Goal: Task Accomplishment & Management: Use online tool/utility

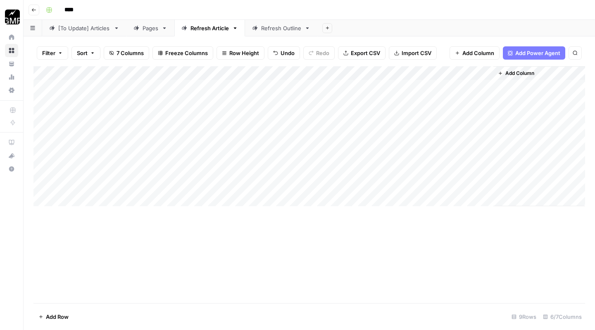
click at [88, 196] on div "Add Column" at bounding box center [309, 136] width 552 height 140
type textarea "*"
type textarea "**********"
click at [218, 196] on div "Add Column" at bounding box center [309, 143] width 552 height 154
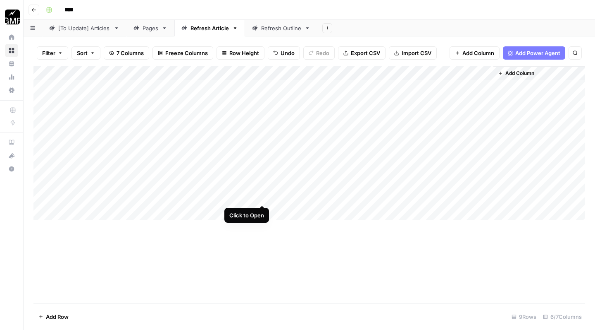
click at [263, 196] on div "Add Column" at bounding box center [309, 143] width 552 height 154
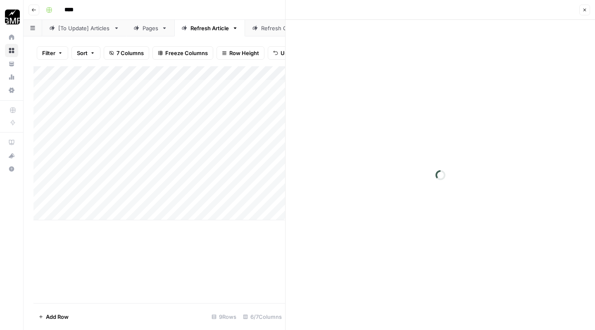
click at [360, 169] on div at bounding box center [441, 175] width 310 height 310
click at [351, 45] on p at bounding box center [440, 41] width 265 height 11
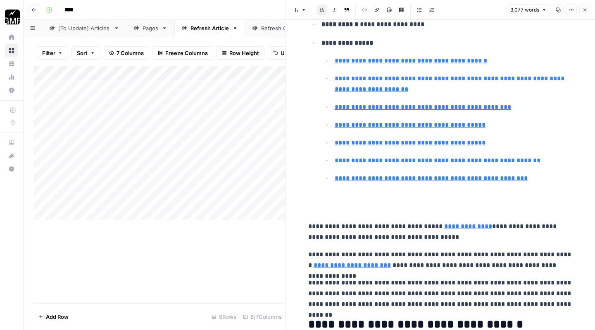
scroll to position [89, 0]
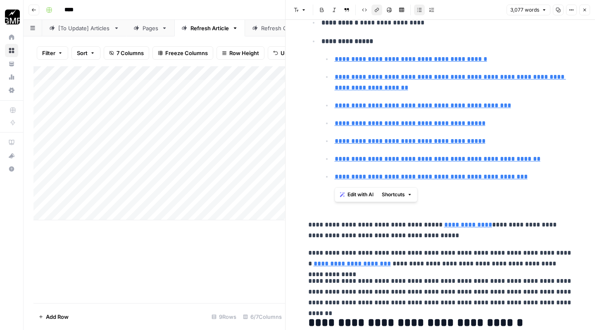
click at [342, 208] on p at bounding box center [440, 202] width 265 height 22
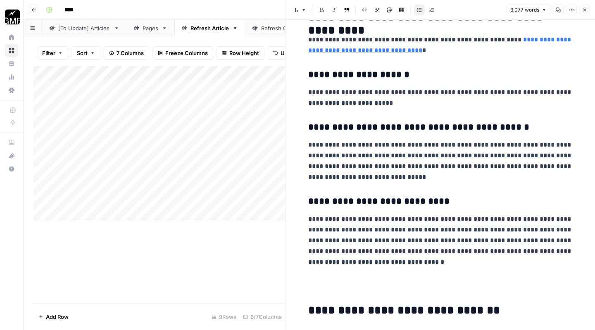
scroll to position [570, 0]
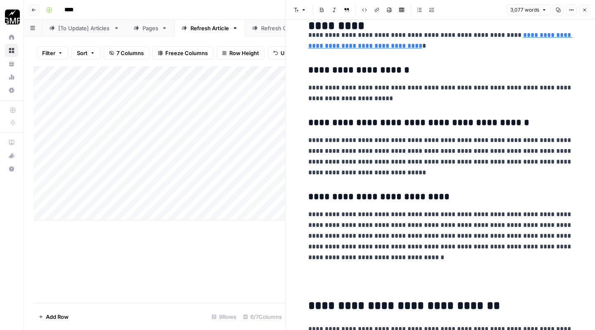
click at [311, 282] on p at bounding box center [440, 280] width 265 height 22
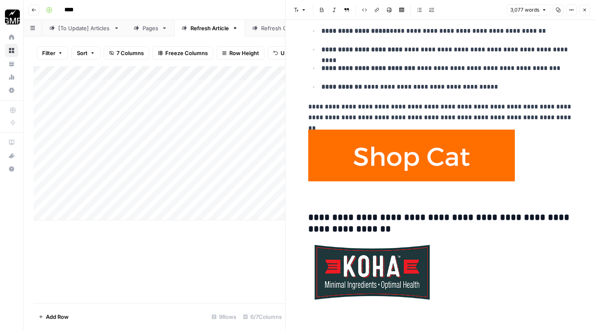
scroll to position [1635, 0]
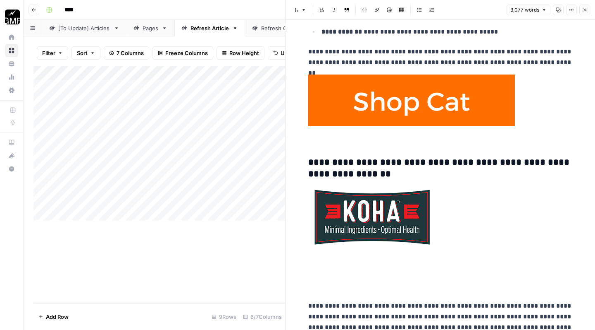
click at [310, 282] on p at bounding box center [440, 283] width 265 height 22
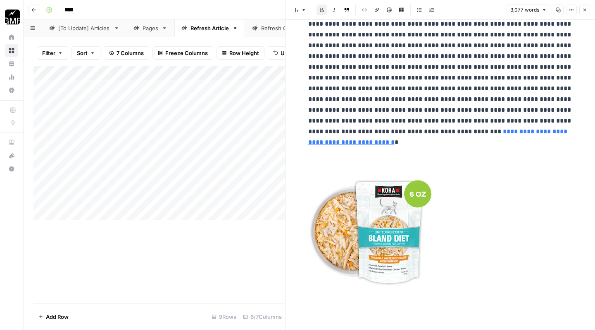
scroll to position [1872, 0]
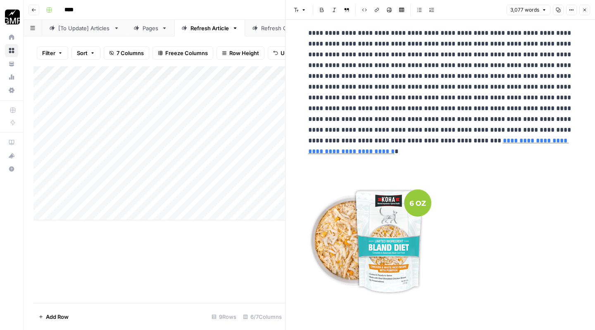
click at [350, 153] on p at bounding box center [440, 164] width 265 height 22
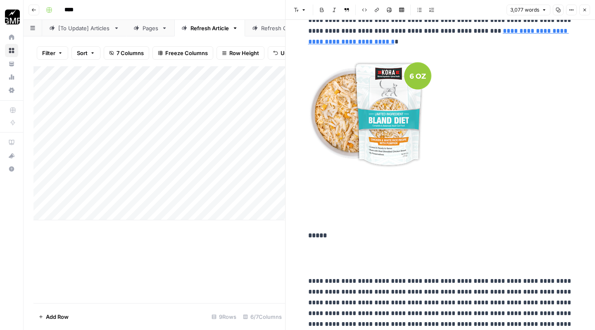
scroll to position [2025, 0]
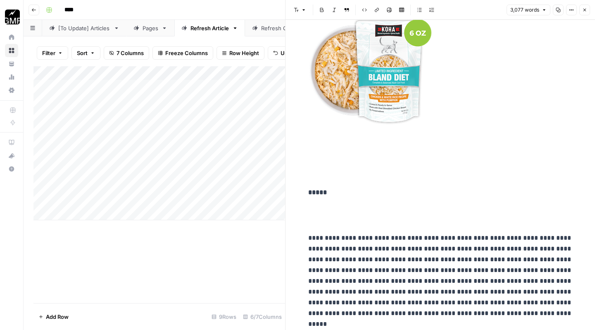
click at [342, 161] on p at bounding box center [440, 170] width 265 height 22
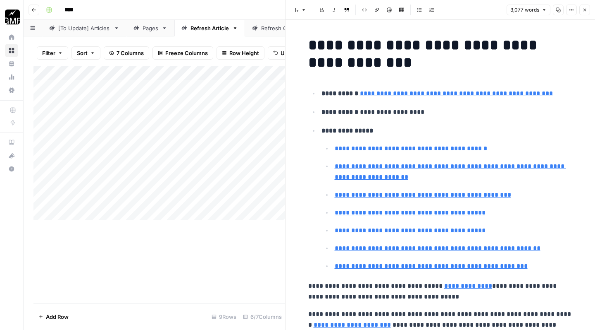
scroll to position [0, 0]
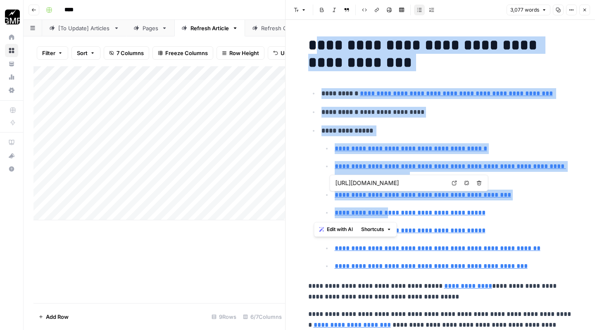
drag, startPoint x: 311, startPoint y: 48, endPoint x: 377, endPoint y: 195, distance: 161.2
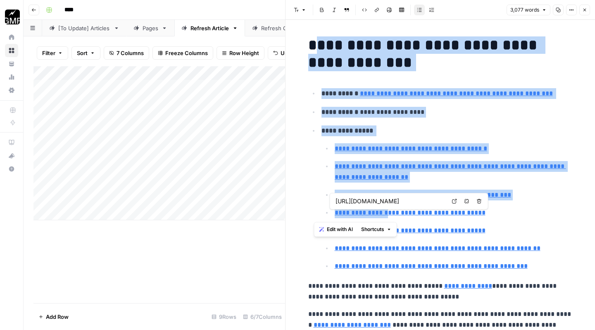
type input "[URL][DOMAIN_NAME]"
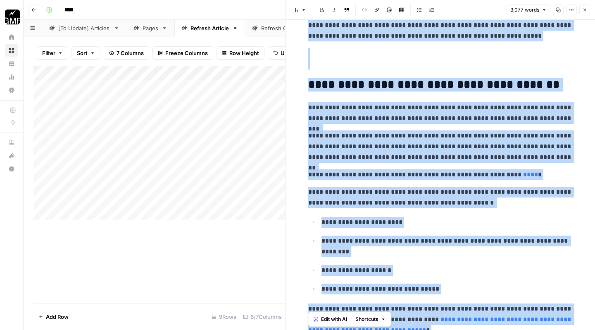
scroll to position [8687, 0]
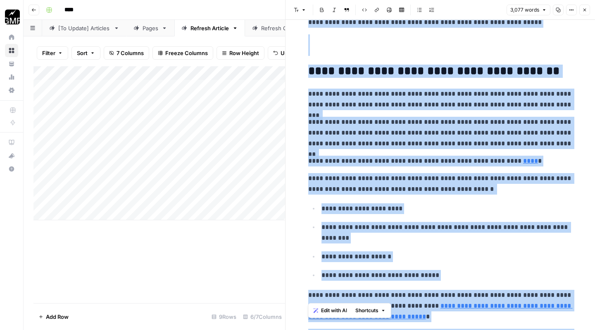
drag, startPoint x: 307, startPoint y: 44, endPoint x: 402, endPoint y: 329, distance: 300.2
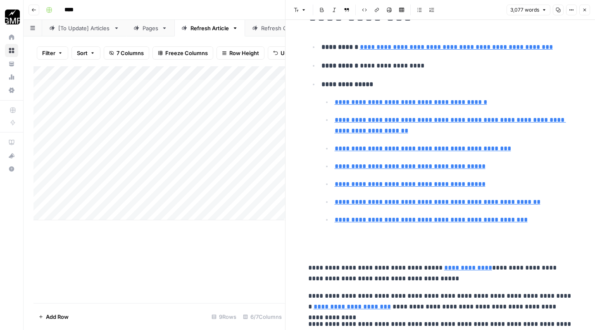
scroll to position [54, 0]
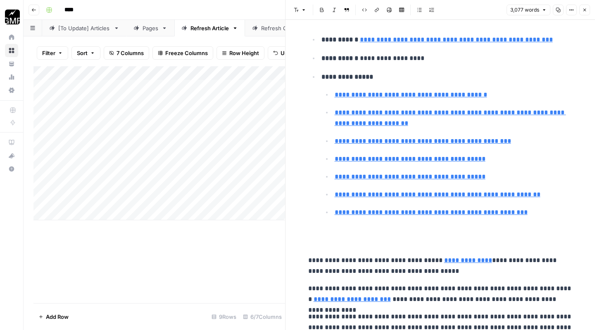
click at [310, 264] on p "**********" at bounding box center [440, 266] width 265 height 22
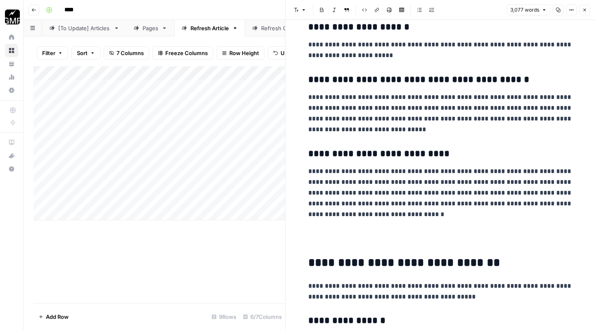
scroll to position [622, 0]
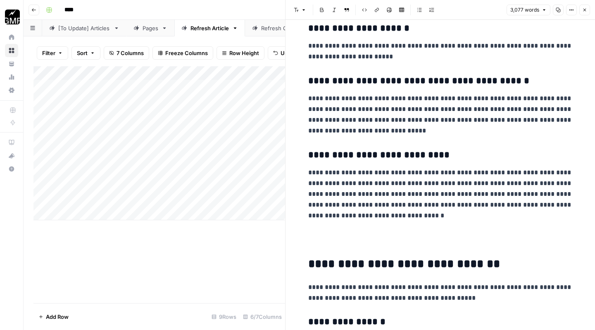
click at [348, 236] on p at bounding box center [440, 238] width 265 height 22
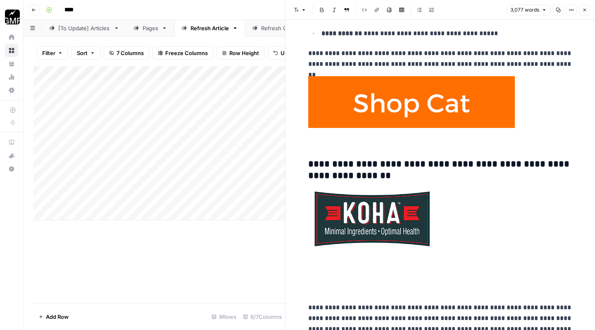
scroll to position [1735, 0]
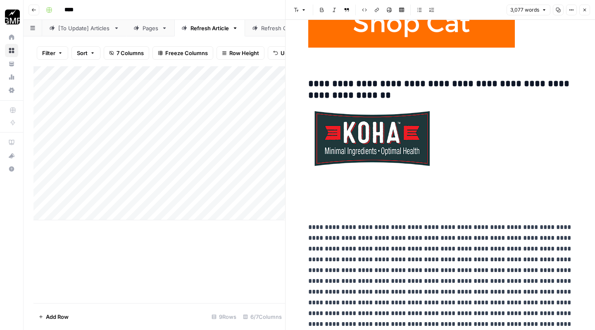
click at [359, 204] on p at bounding box center [440, 205] width 265 height 22
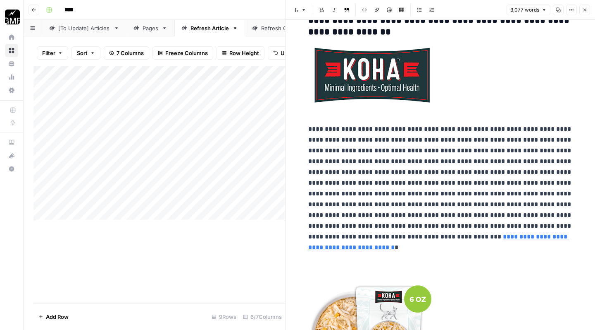
scroll to position [1818, 0]
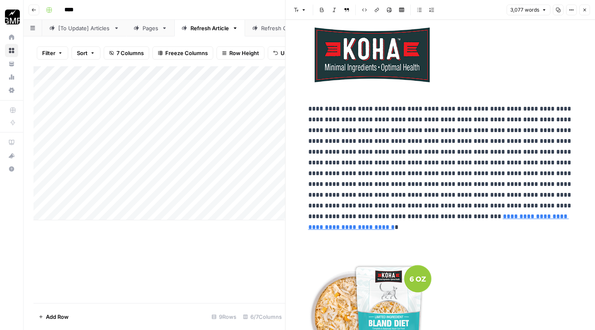
click at [372, 231] on p at bounding box center [440, 239] width 265 height 22
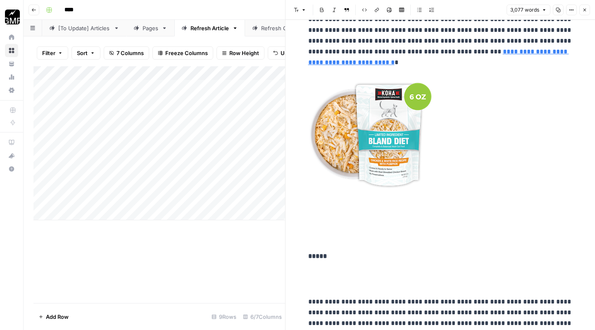
scroll to position [2005, 0]
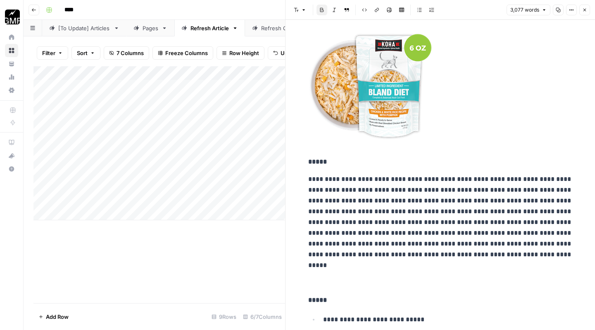
scroll to position [2089, 0]
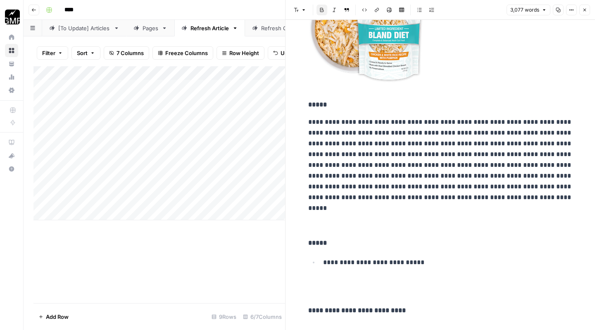
click at [322, 222] on p at bounding box center [440, 220] width 265 height 22
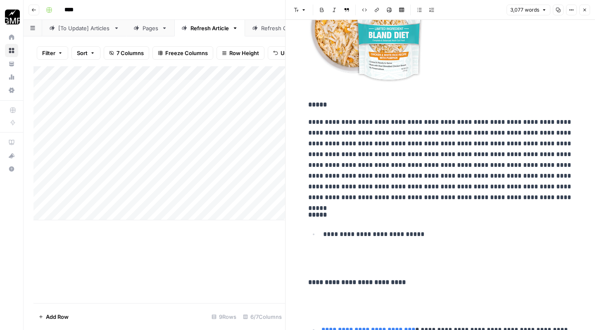
scroll to position [2139, 0]
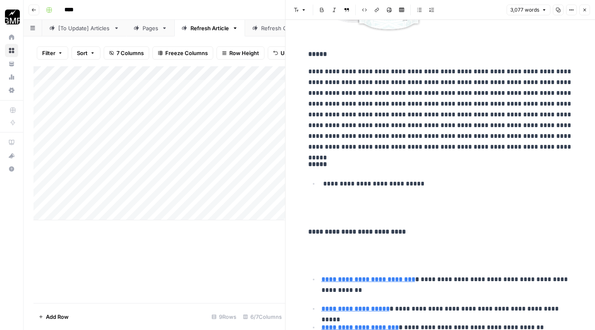
click at [325, 210] on p at bounding box center [440, 209] width 265 height 22
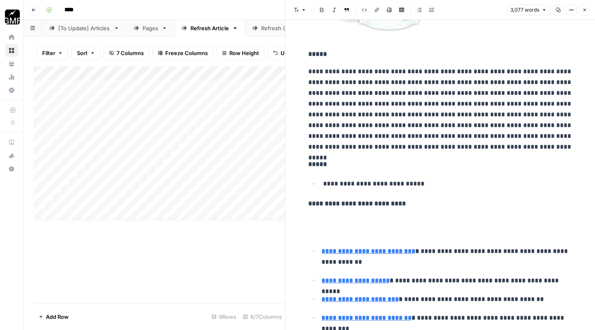
click at [323, 227] on p at bounding box center [440, 226] width 265 height 22
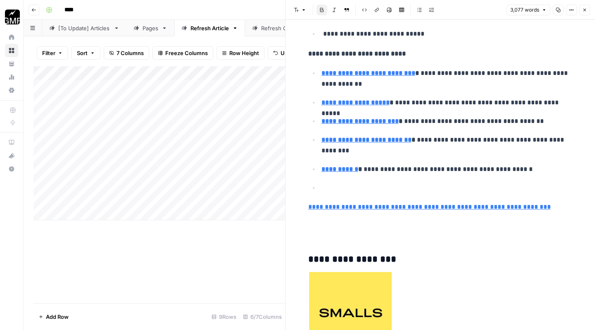
scroll to position [2297, 0]
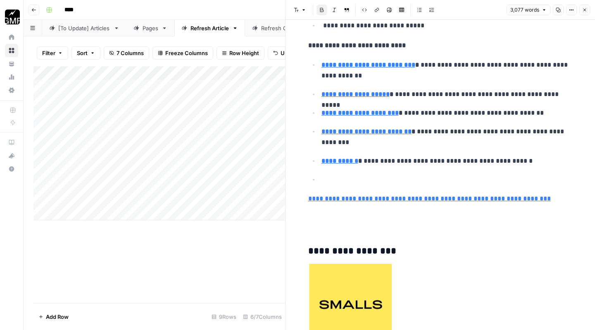
click at [342, 174] on p at bounding box center [447, 179] width 251 height 11
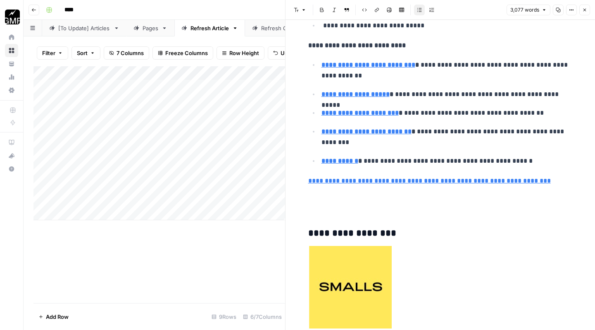
click at [327, 202] on p at bounding box center [440, 204] width 265 height 22
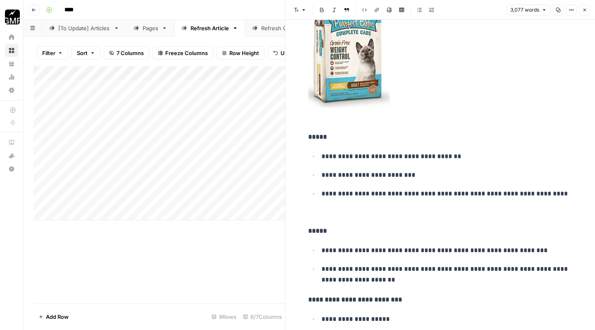
scroll to position [6262, 0]
click at [324, 208] on p at bounding box center [440, 213] width 265 height 11
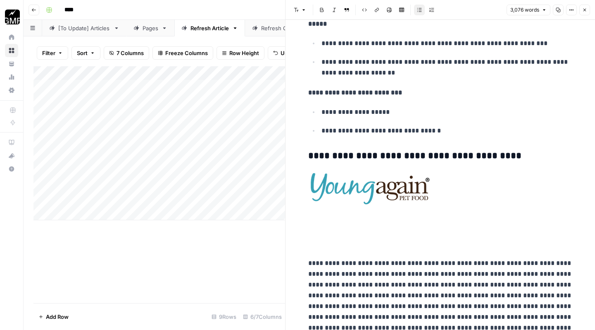
scroll to position [6458, 0]
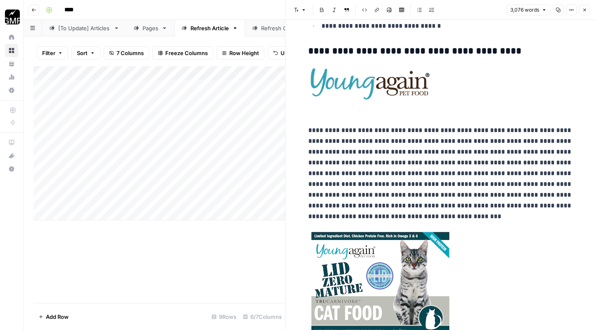
scroll to position [6589, 0]
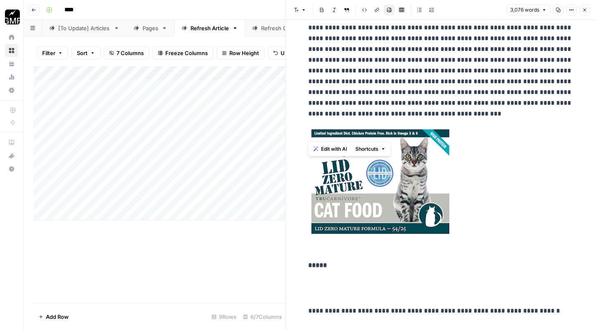
scroll to position [6680, 0]
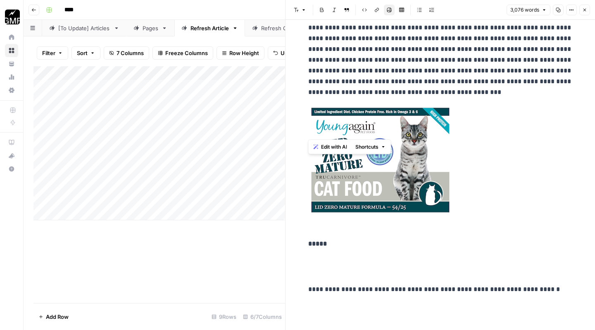
click at [331, 256] on p at bounding box center [440, 267] width 265 height 22
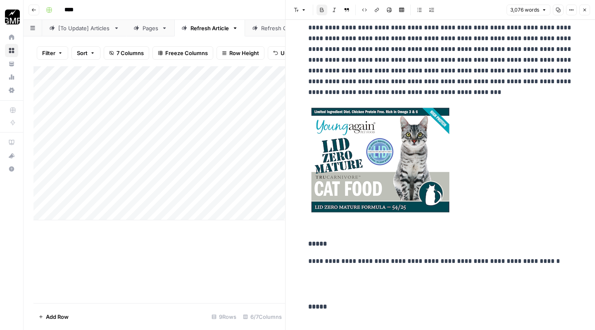
click at [329, 273] on p at bounding box center [440, 284] width 265 height 22
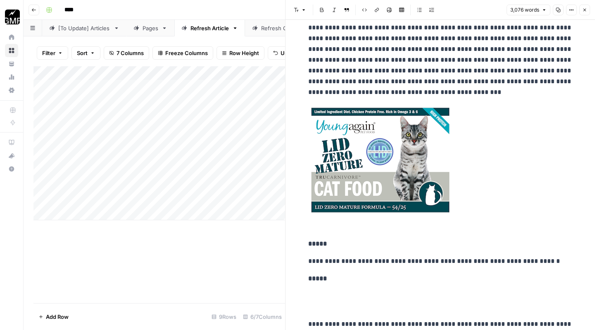
click at [327, 290] on p at bounding box center [440, 301] width 265 height 22
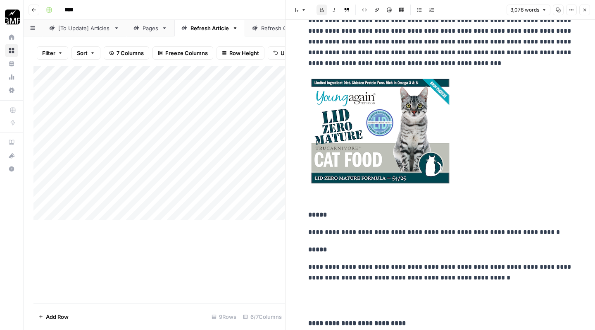
scroll to position [6726, 0]
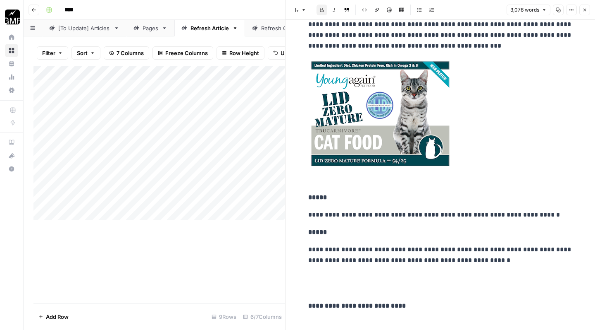
click at [331, 272] on p at bounding box center [440, 283] width 265 height 22
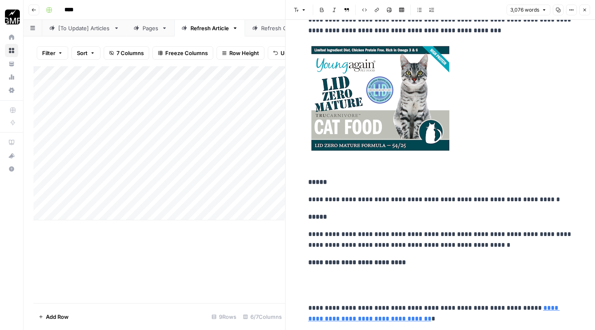
scroll to position [6746, 0]
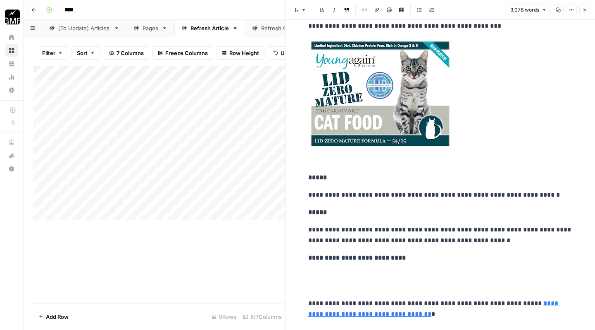
click at [326, 270] on p at bounding box center [440, 281] width 265 height 22
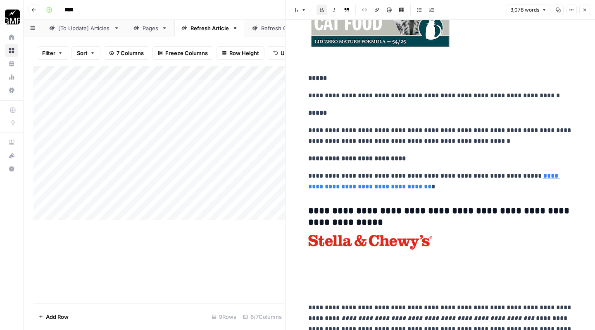
scroll to position [6864, 0]
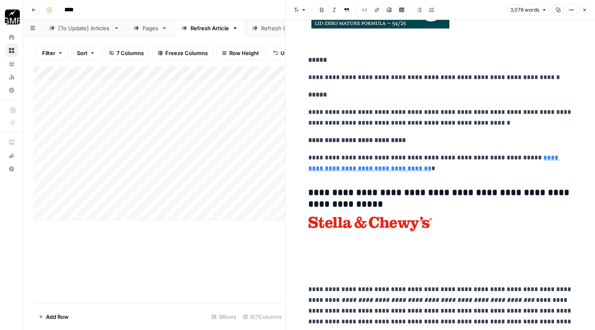
click at [320, 256] on p at bounding box center [440, 267] width 265 height 22
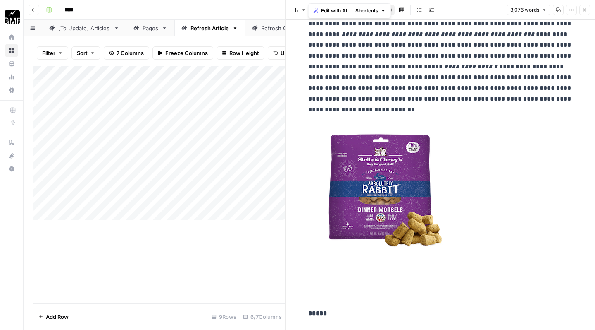
scroll to position [7124, 0]
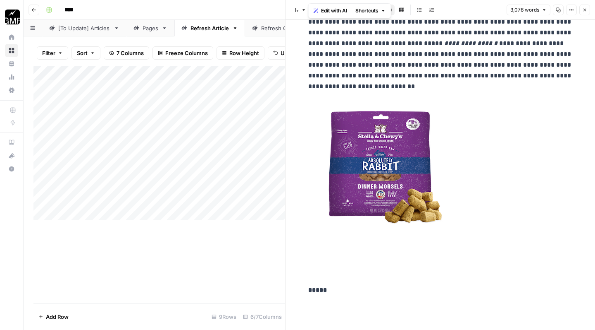
click at [310, 256] on p at bounding box center [440, 267] width 265 height 22
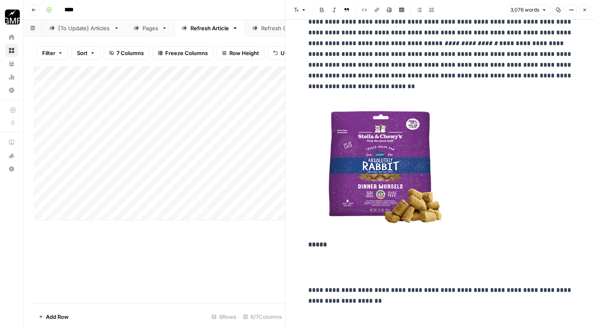
click at [318, 256] on p at bounding box center [440, 267] width 265 height 22
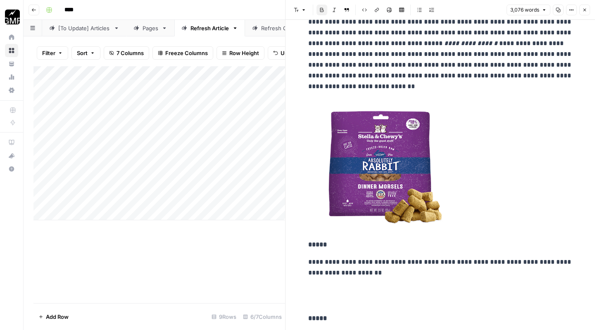
scroll to position [7148, 0]
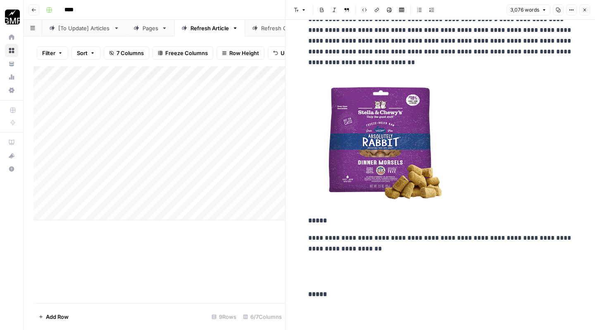
click at [317, 261] on p at bounding box center [440, 272] width 265 height 22
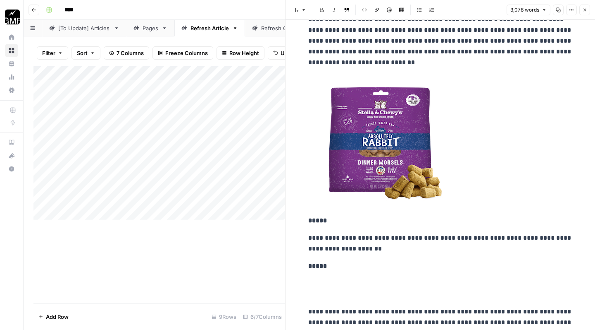
click at [316, 278] on p at bounding box center [440, 289] width 265 height 22
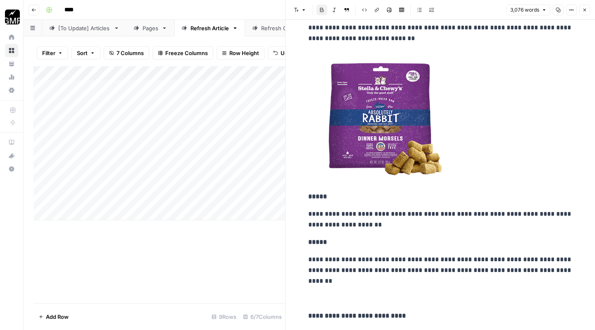
scroll to position [7173, 0]
click at [320, 282] on p at bounding box center [440, 293] width 265 height 22
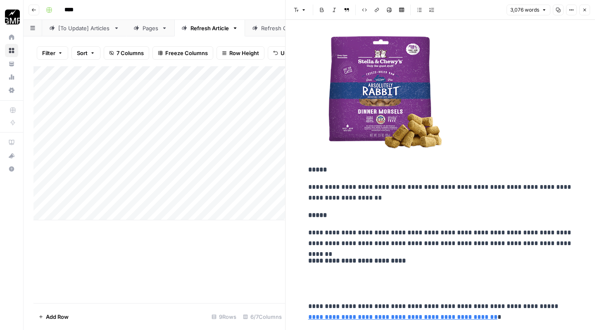
scroll to position [7201, 0]
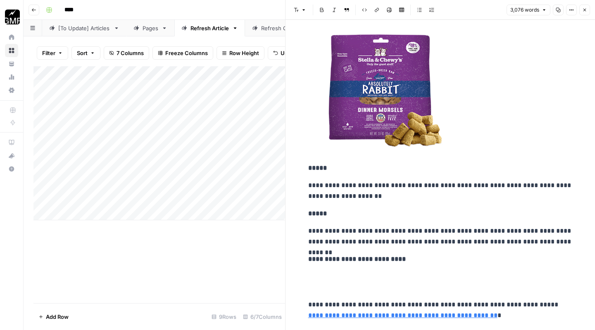
click at [321, 271] on p at bounding box center [440, 282] width 265 height 22
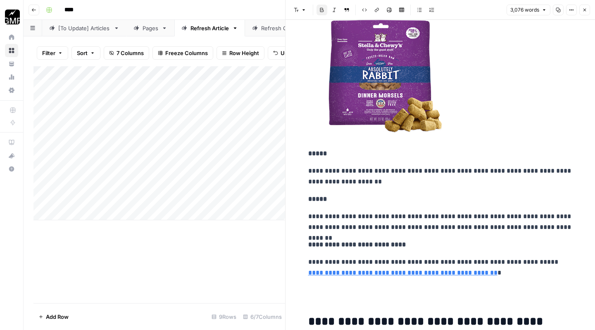
scroll to position [7226, 0]
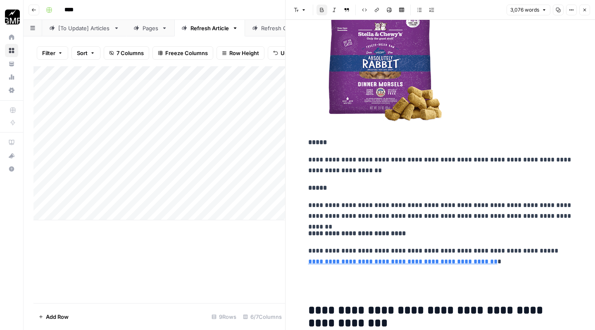
click at [324, 273] on p at bounding box center [440, 284] width 265 height 22
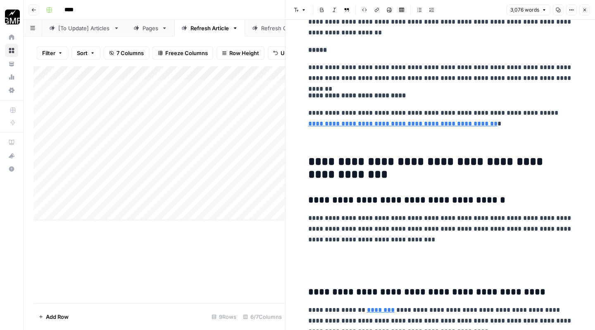
scroll to position [7398, 0]
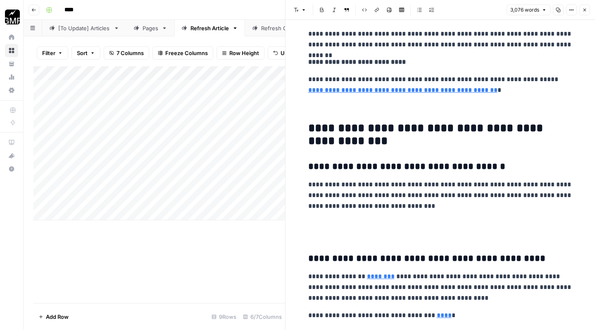
click at [322, 218] on p at bounding box center [440, 229] width 265 height 22
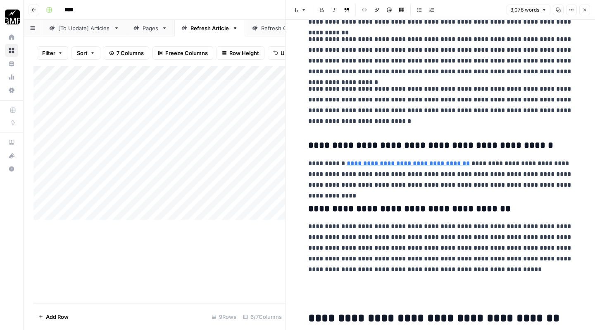
scroll to position [7979, 0]
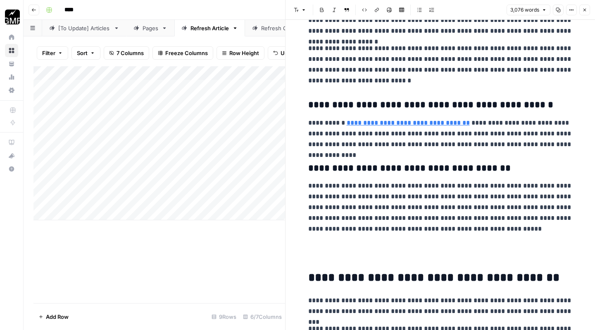
click at [323, 241] on p at bounding box center [440, 252] width 265 height 22
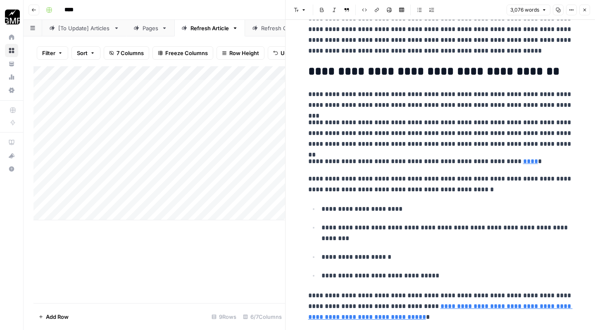
scroll to position [0, 0]
click at [584, 11] on icon "button" at bounding box center [585, 9] width 5 height 5
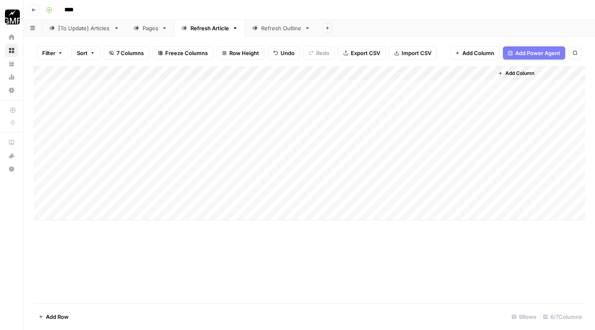
click at [305, 196] on div "Add Column" at bounding box center [309, 143] width 552 height 154
click at [410, 196] on div "Add Column" at bounding box center [309, 143] width 552 height 154
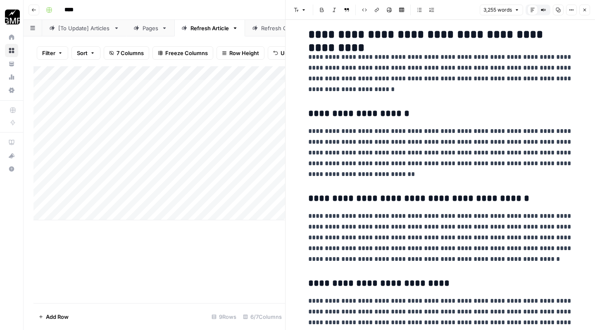
scroll to position [391, 0]
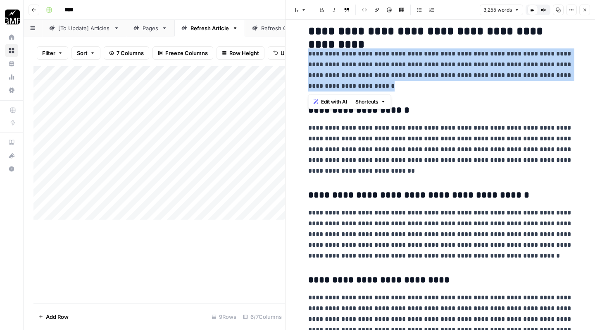
drag, startPoint x: 347, startPoint y: 88, endPoint x: 307, endPoint y: 55, distance: 51.1
copy p "**********"
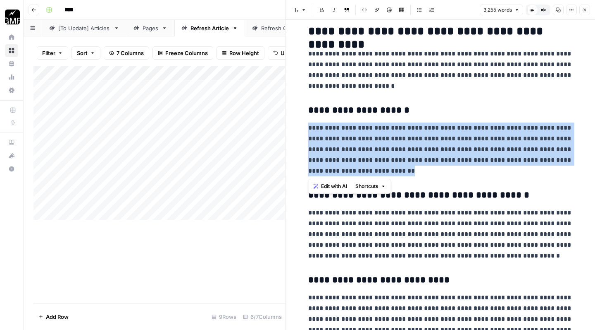
drag, startPoint x: 308, startPoint y: 127, endPoint x: 338, endPoint y: 169, distance: 52.2
copy p "**********"
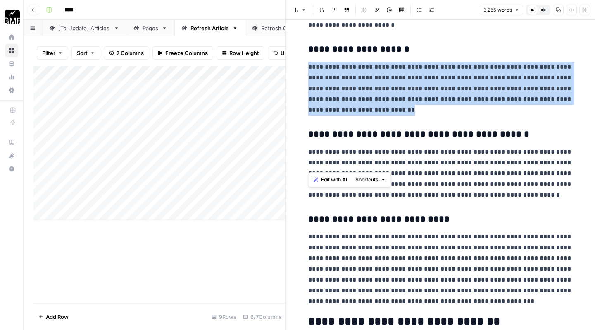
scroll to position [452, 0]
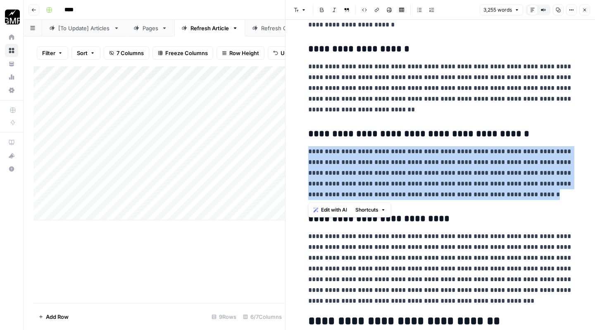
drag, startPoint x: 308, startPoint y: 152, endPoint x: 480, endPoint y: 194, distance: 177.4
click at [480, 194] on p "**********" at bounding box center [440, 173] width 265 height 54
copy p "**********"
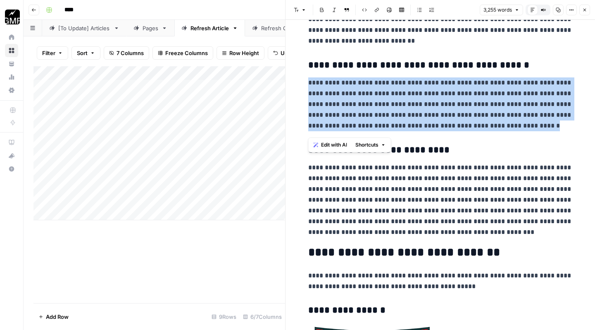
scroll to position [521, 0]
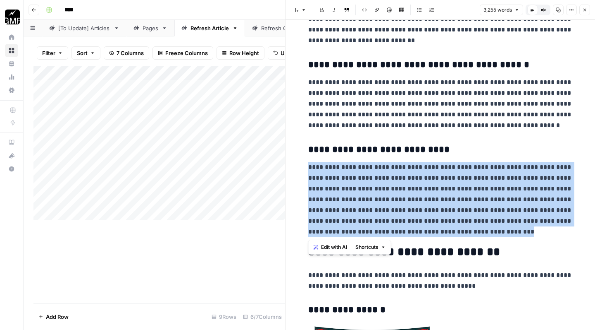
drag, startPoint x: 380, startPoint y: 232, endPoint x: 305, endPoint y: 163, distance: 101.8
copy p "**********"
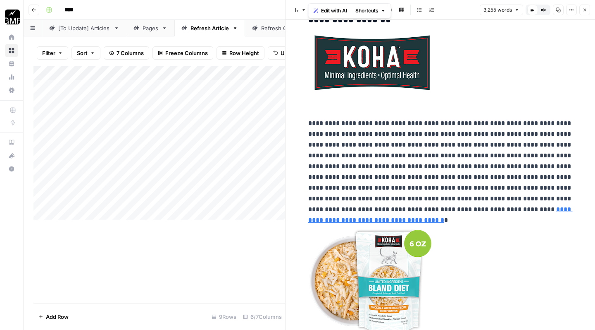
scroll to position [1700, 0]
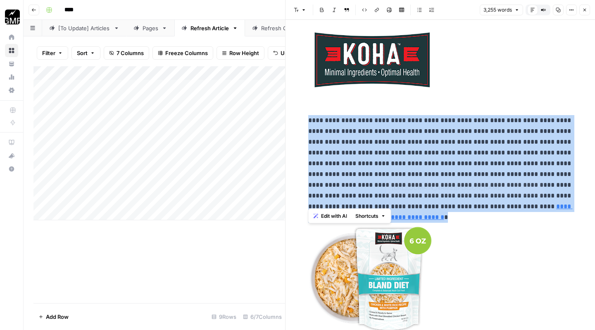
drag, startPoint x: 307, startPoint y: 114, endPoint x: 543, endPoint y: 199, distance: 251.0
copy p "**********"
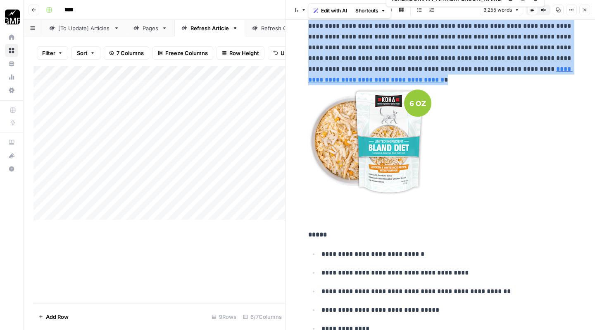
scroll to position [1972, 0]
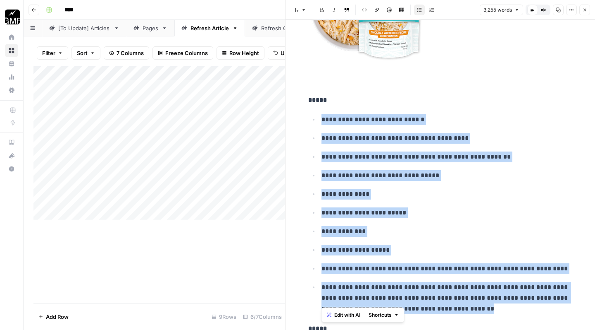
drag, startPoint x: 322, startPoint y: 112, endPoint x: 514, endPoint y: 297, distance: 266.4
click at [514, 297] on ul "**********" at bounding box center [440, 214] width 265 height 201
copy ul "**********"
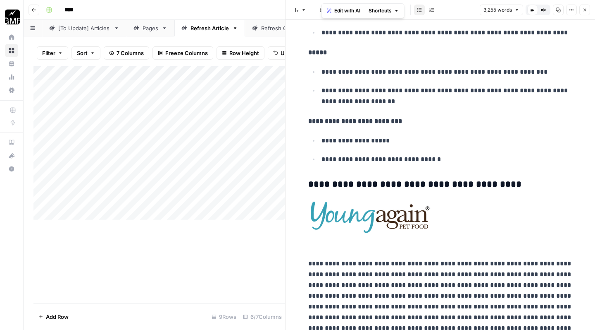
scroll to position [6401, 0]
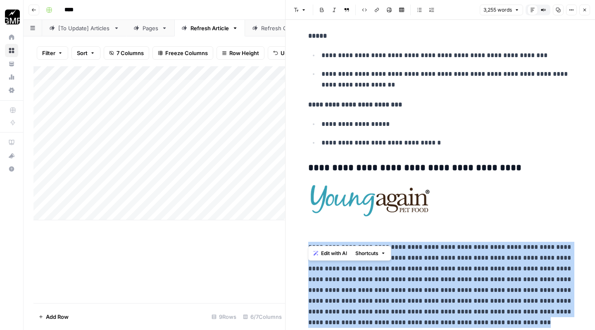
drag, startPoint x: 308, startPoint y: 160, endPoint x: 488, endPoint y: 237, distance: 196.4
copy p "**********"
click at [500, 241] on p "**********" at bounding box center [440, 284] width 265 height 86
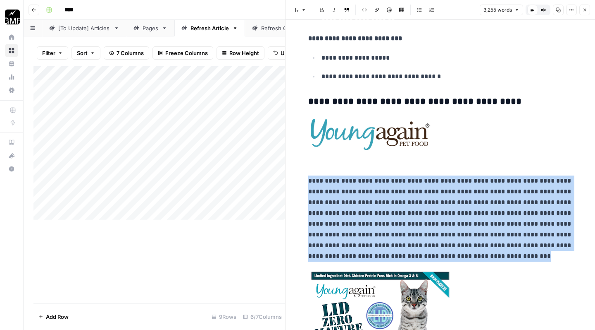
scroll to position [6452, 0]
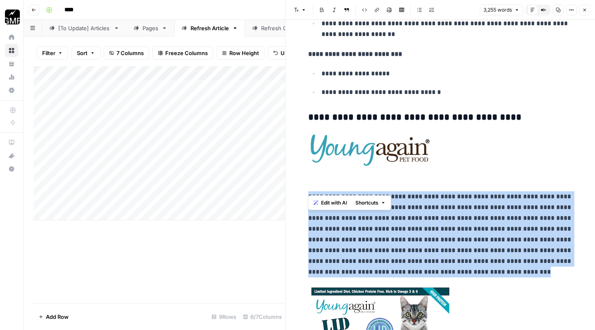
drag, startPoint x: 483, startPoint y: 188, endPoint x: 304, endPoint y: 102, distance: 198.5
click at [383, 202] on icon "button" at bounding box center [383, 202] width 5 height 5
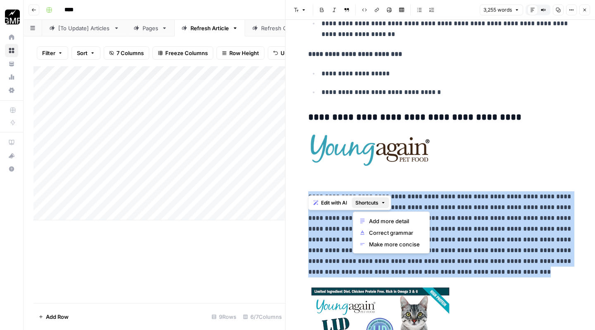
click at [383, 203] on icon "button" at bounding box center [383, 202] width 5 height 5
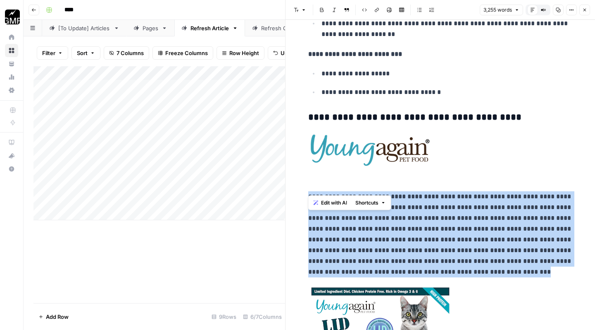
click at [324, 199] on span "Edit with AI" at bounding box center [334, 202] width 26 height 7
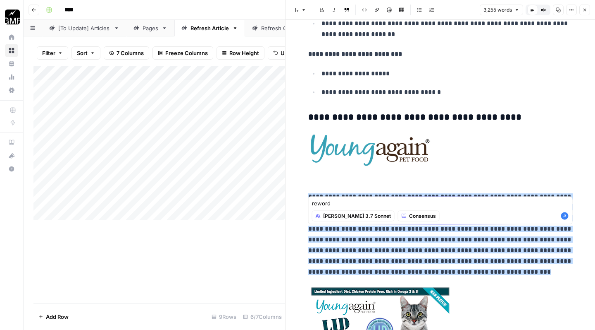
type textarea "reword"
click at [564, 216] on icon "button" at bounding box center [565, 216] width 8 height 8
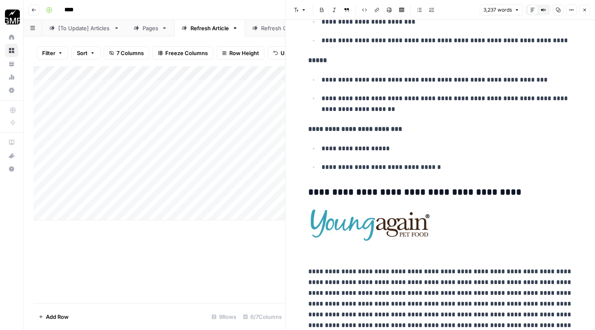
scroll to position [6421, 0]
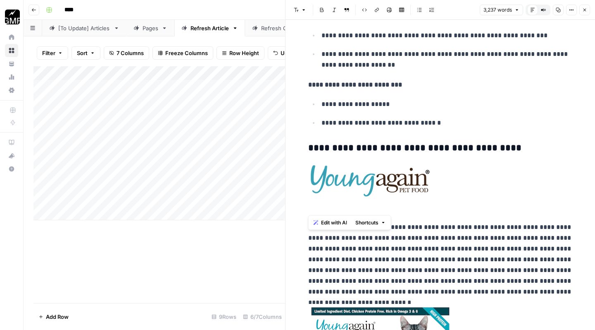
drag, startPoint x: 538, startPoint y: 208, endPoint x: 306, endPoint y: 142, distance: 241.0
copy p "**********"
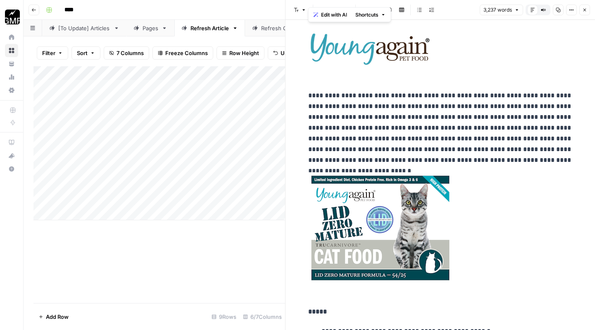
scroll to position [6654, 0]
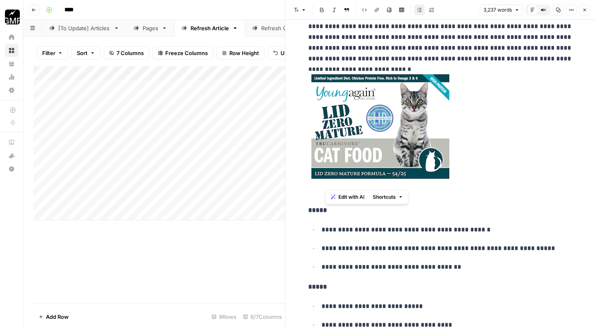
drag, startPoint x: 448, startPoint y: 183, endPoint x: 324, endPoint y: 142, distance: 130.1
click at [324, 224] on ul "**********" at bounding box center [440, 248] width 265 height 49
click at [324, 224] on p "**********" at bounding box center [447, 230] width 251 height 12
drag, startPoint x: 448, startPoint y: 183, endPoint x: 301, endPoint y: 139, distance: 153.8
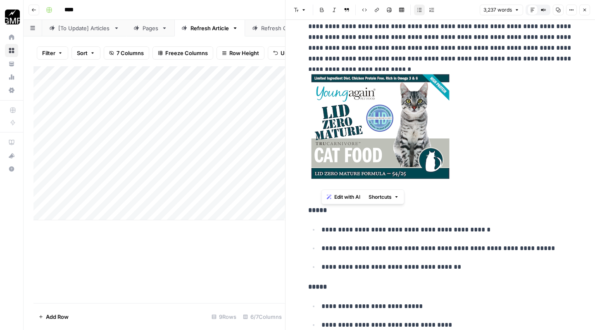
copy ul "**********"
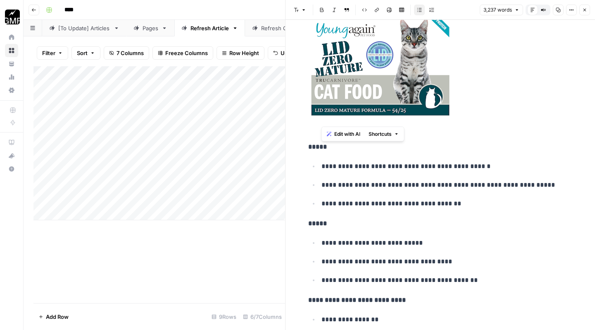
scroll to position [6728, 0]
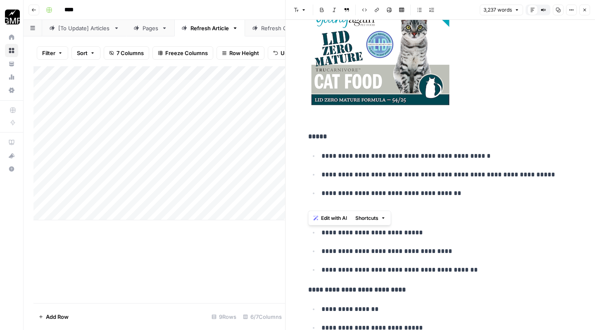
drag, startPoint x: 322, startPoint y: 146, endPoint x: 468, endPoint y: 194, distance: 153.4
copy ul "**********"
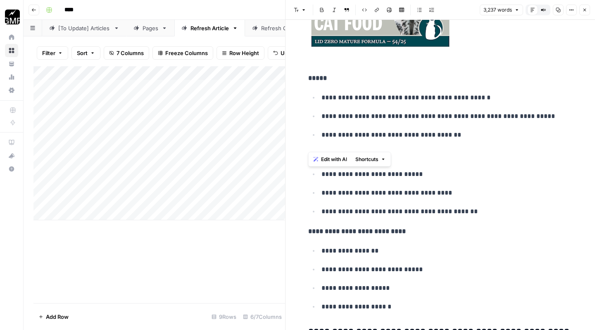
scroll to position [6786, 0]
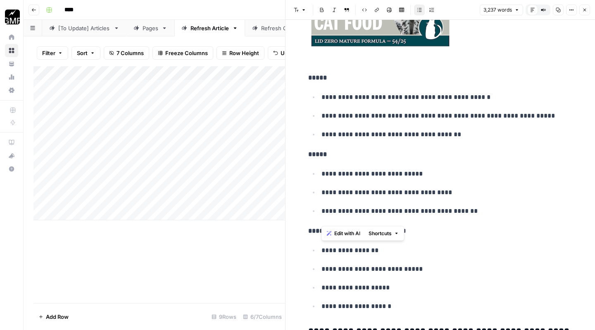
drag, startPoint x: 399, startPoint y: 220, endPoint x: 314, endPoint y: 160, distance: 103.5
click at [314, 244] on ul "**********" at bounding box center [440, 278] width 265 height 68
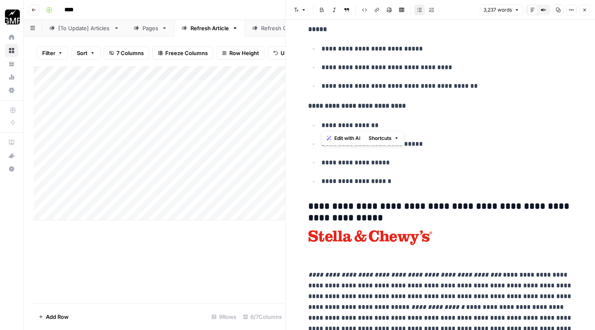
scroll to position [6968, 0]
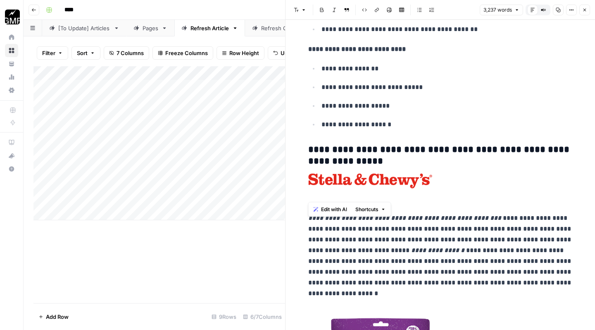
drag, startPoint x: 481, startPoint y: 194, endPoint x: 304, endPoint y: 131, distance: 187.6
click at [339, 210] on span "Edit with AI" at bounding box center [334, 209] width 26 height 7
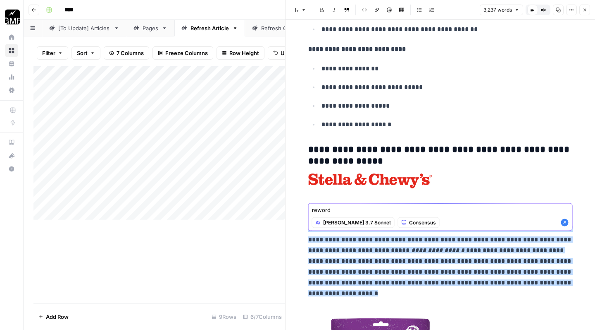
type textarea "reword"
click at [566, 222] on icon "button" at bounding box center [565, 222] width 7 height 7
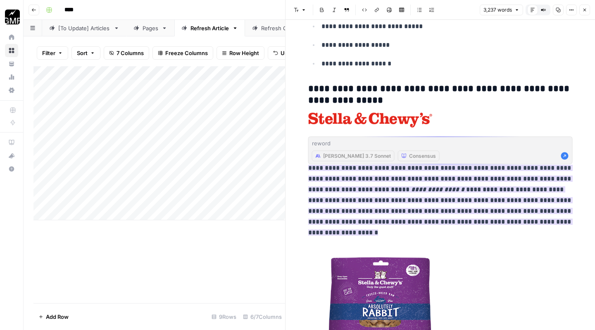
scroll to position [7010, 0]
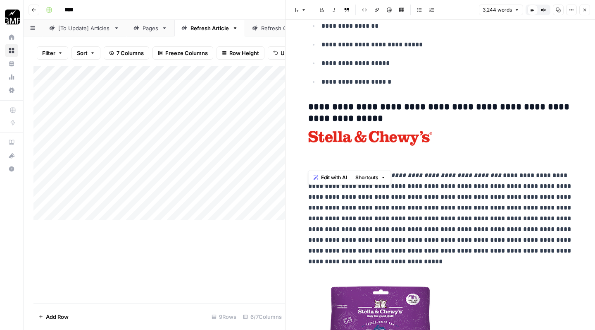
drag, startPoint x: 506, startPoint y: 163, endPoint x: 307, endPoint y: 88, distance: 212.4
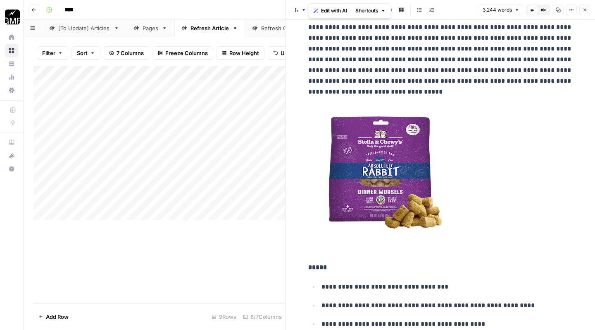
scroll to position [7266, 0]
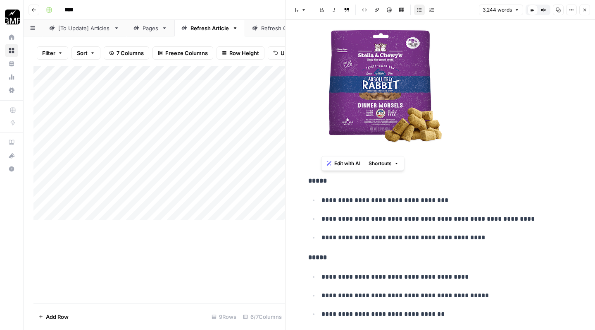
drag, startPoint x: 477, startPoint y: 148, endPoint x: 313, endPoint y: 108, distance: 168.9
click at [313, 194] on ul "**********" at bounding box center [440, 218] width 265 height 49
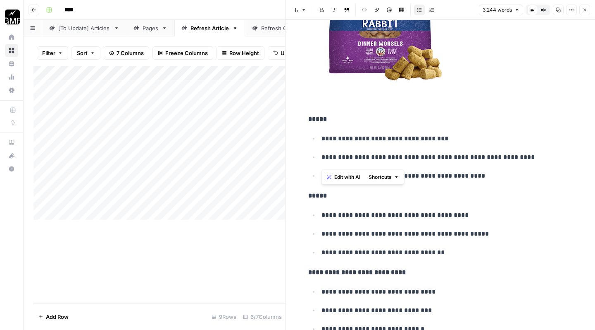
drag, startPoint x: 445, startPoint y: 163, endPoint x: 316, endPoint y: 125, distance: 134.3
click at [316, 209] on ul "**********" at bounding box center [440, 233] width 265 height 49
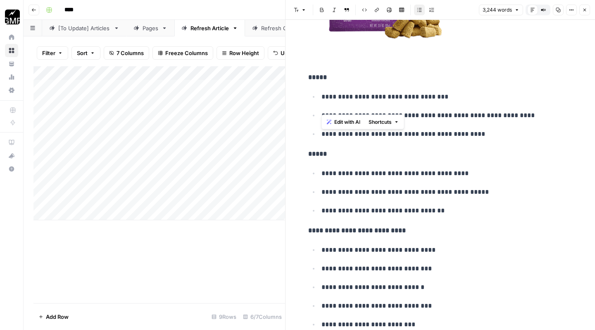
scroll to position [7385, 0]
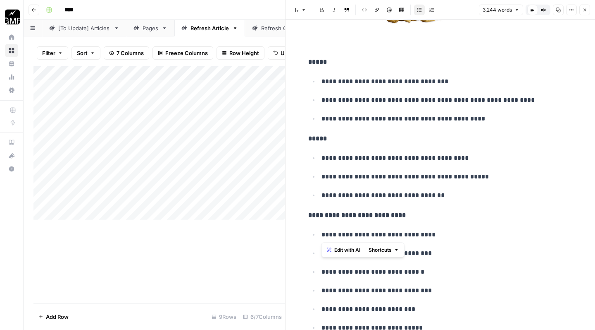
drag, startPoint x: 421, startPoint y: 234, endPoint x: 313, endPoint y: 136, distance: 145.8
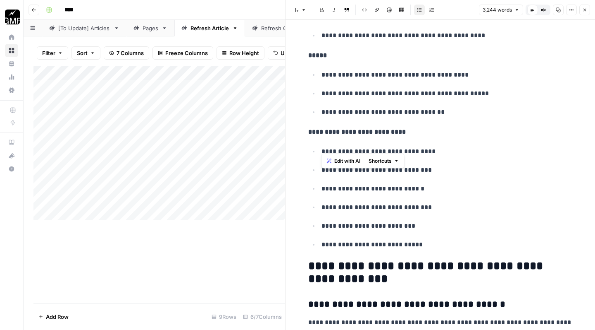
scroll to position [7475, 0]
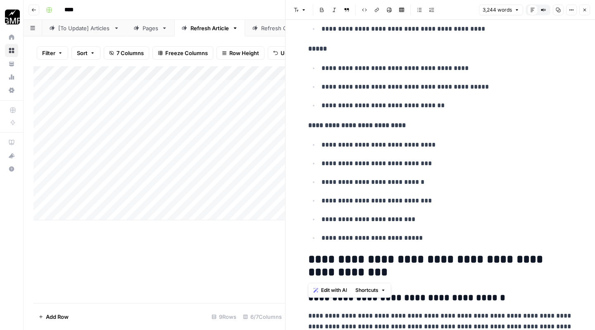
drag, startPoint x: 559, startPoint y: 275, endPoint x: 304, endPoint y: 217, distance: 262.1
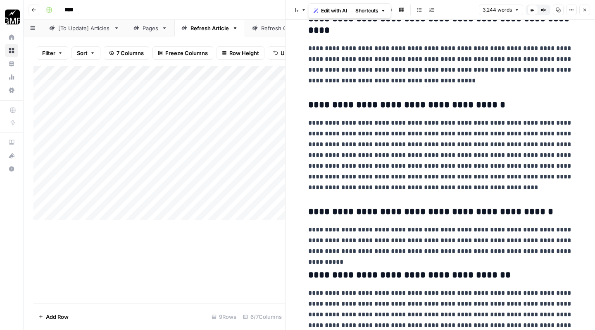
scroll to position [8043, 0]
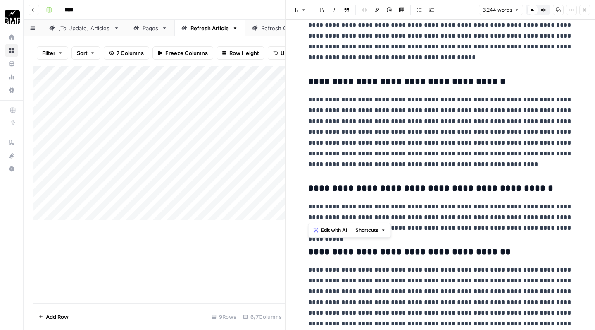
drag, startPoint x: 526, startPoint y: 217, endPoint x: 296, endPoint y: 160, distance: 236.7
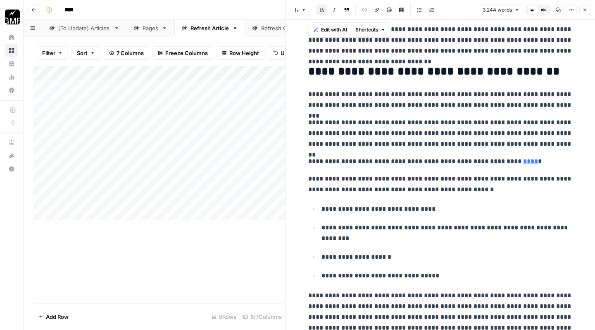
scroll to position [8315, 0]
drag, startPoint x: 308, startPoint y: 68, endPoint x: 548, endPoint y: 298, distance: 332.8
click at [535, 203] on ul "**********" at bounding box center [440, 242] width 265 height 79
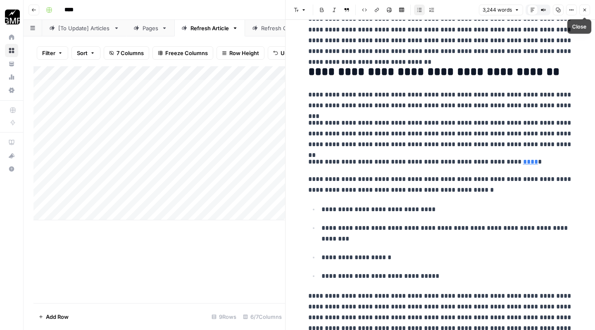
click at [587, 9] on icon "button" at bounding box center [585, 9] width 5 height 5
